Goal: Task Accomplishment & Management: Manage account settings

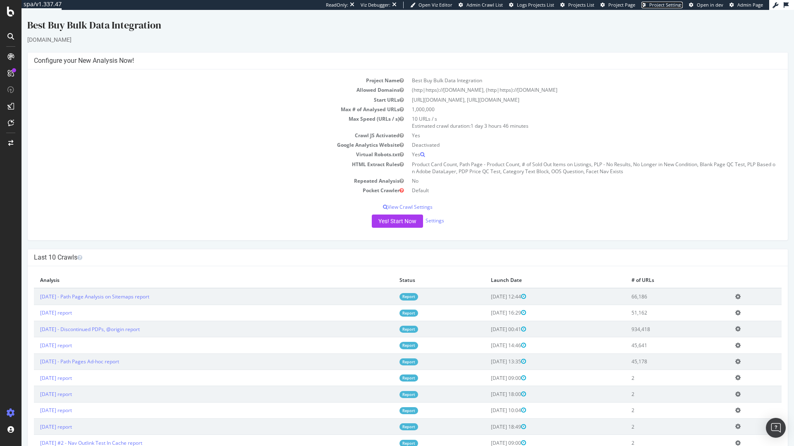
click at [658, 6] on span "Project Settings" at bounding box center [665, 5] width 33 height 6
click at [50, 372] on div "Project settings" at bounding box center [43, 375] width 35 height 7
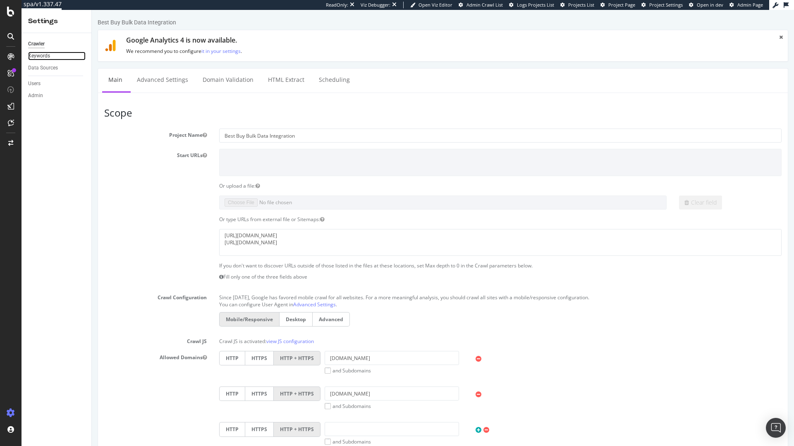
click at [63, 55] on link "Keywords" at bounding box center [56, 56] width 57 height 9
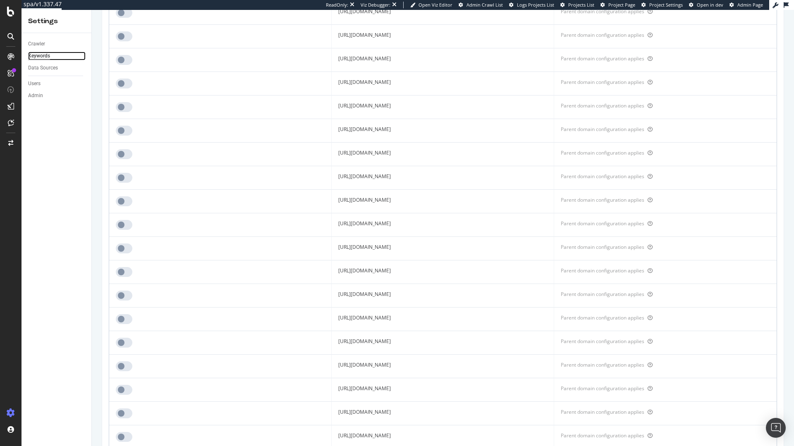
scroll to position [6367, 0]
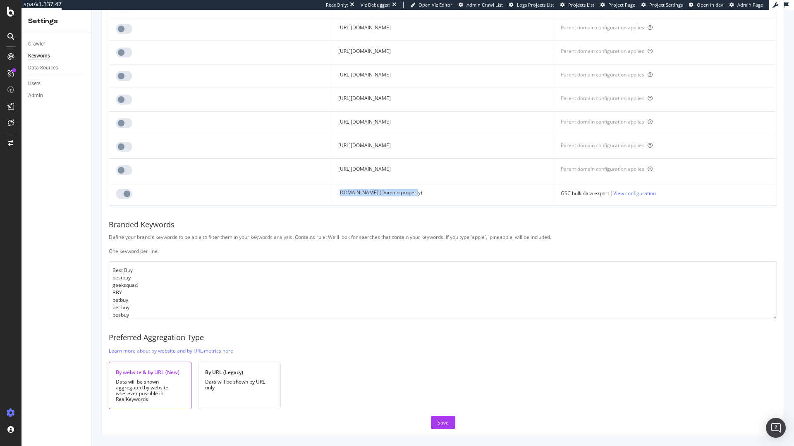
drag, startPoint x: 277, startPoint y: 192, endPoint x: 368, endPoint y: 193, distance: 91.8
click at [368, 193] on td "[DOMAIN_NAME] (Domain property)" at bounding box center [443, 194] width 222 height 24
click at [656, 191] on link "View configuration" at bounding box center [634, 193] width 43 height 9
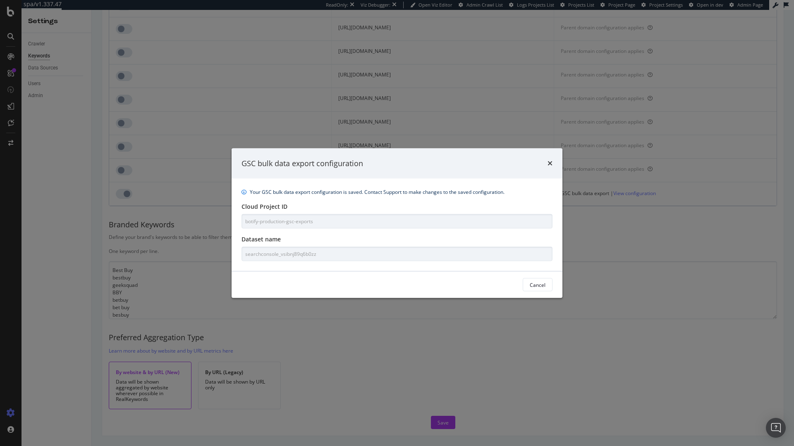
click at [243, 191] on icon "info banner" at bounding box center [243, 192] width 5 height 5
click at [548, 164] on icon "times" at bounding box center [549, 163] width 5 height 7
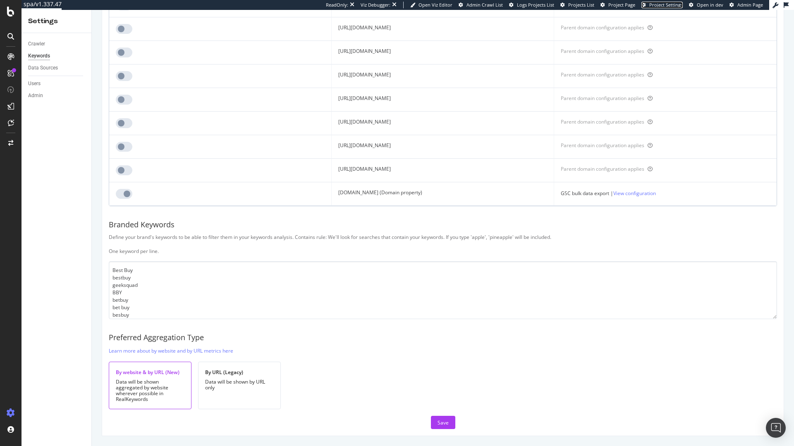
click at [654, 6] on span "Project Settings" at bounding box center [665, 5] width 33 height 6
